Goal: Task Accomplishment & Management: Use online tool/utility

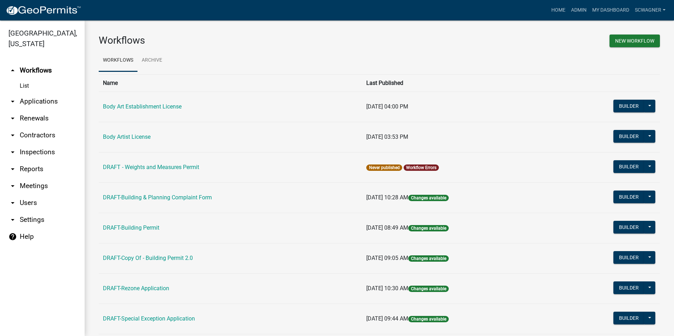
click at [53, 101] on link "arrow_drop_down Applications" at bounding box center [42, 101] width 85 height 17
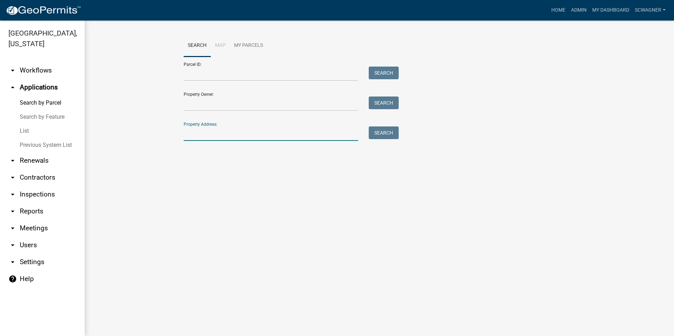
click at [226, 133] on input "Property Address:" at bounding box center [271, 134] width 175 height 14
type input "4404"
click at [388, 133] on button "Search" at bounding box center [384, 133] width 30 height 13
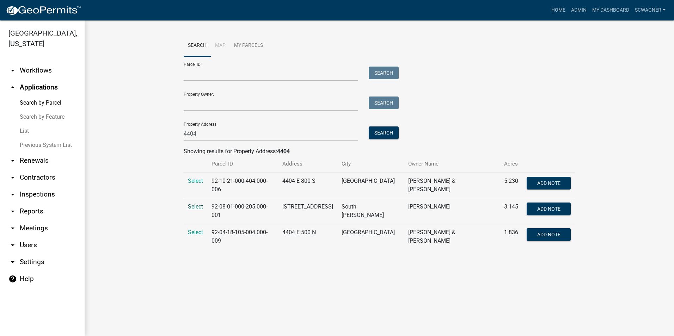
click at [198, 204] on span "Select" at bounding box center [195, 207] width 15 height 7
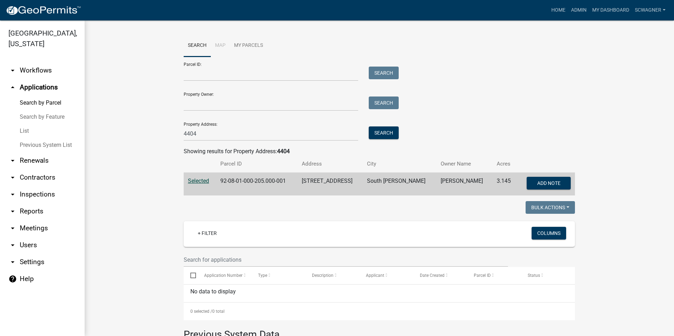
click at [44, 145] on link "Previous System List" at bounding box center [42, 145] width 85 height 14
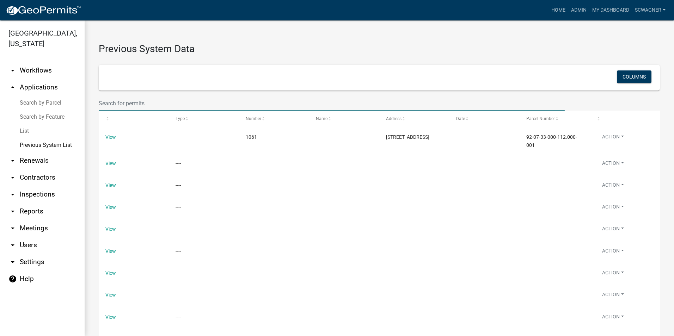
click at [142, 105] on input "text" at bounding box center [332, 103] width 466 height 14
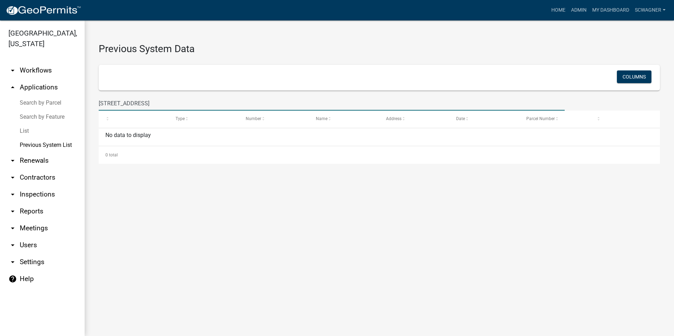
type input "[STREET_ADDRESS]"
